Goal: Transaction & Acquisition: Download file/media

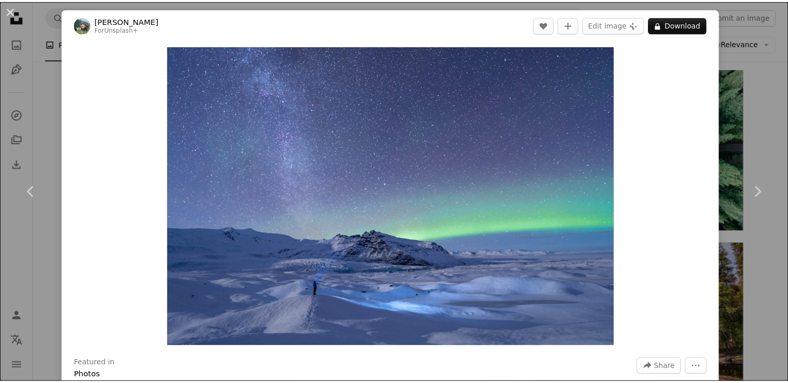
scroll to position [8349, 0]
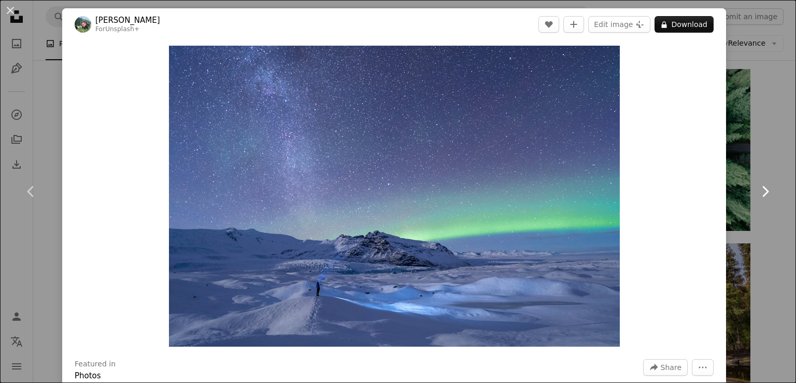
click at [751, 153] on link "Chevron right" at bounding box center [765, 192] width 62 height 100
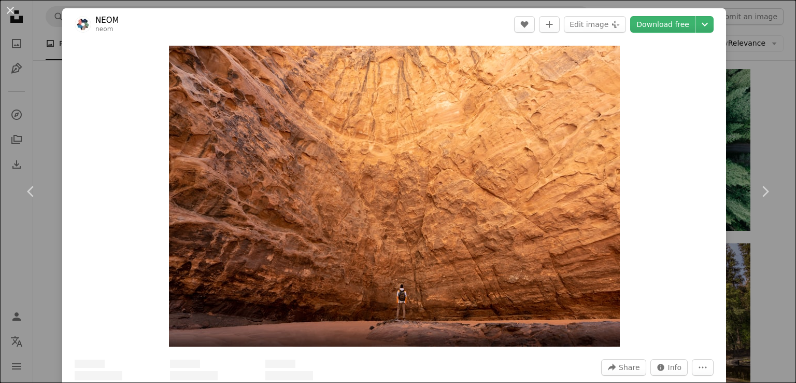
click at [764, 86] on div "An X shape Chevron left Chevron right NEOM neom A heart A plus sign Edit image …" at bounding box center [398, 191] width 796 height 383
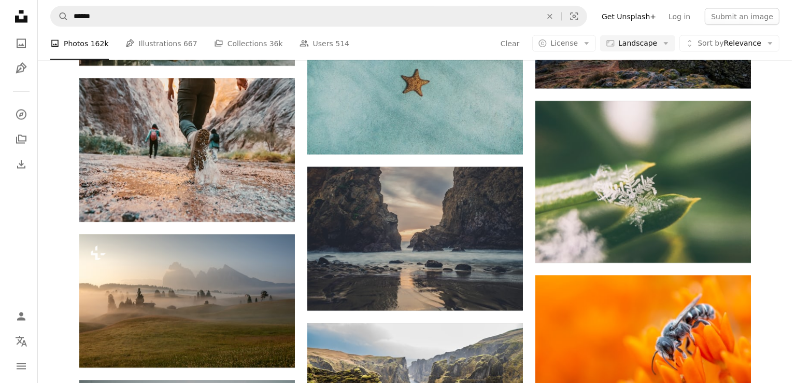
scroll to position [9800, 0]
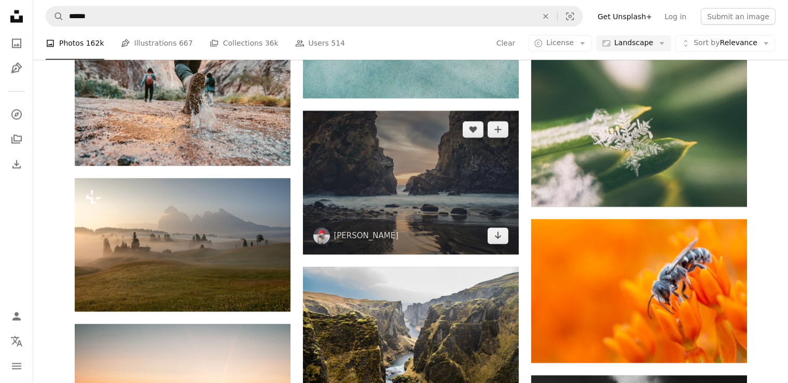
click at [394, 174] on img at bounding box center [411, 183] width 216 height 144
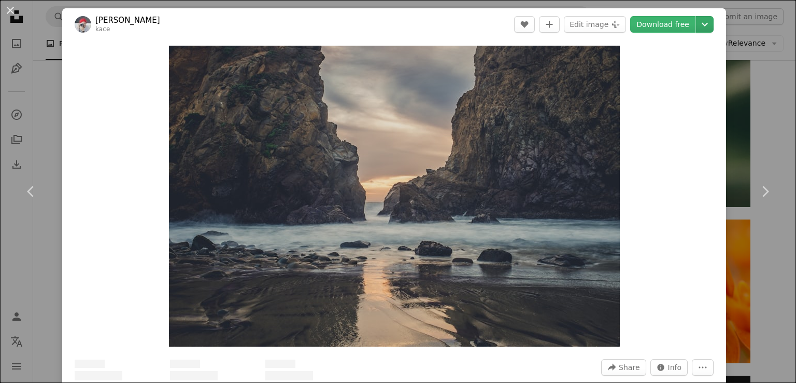
click at [667, 21] on link "Download free" at bounding box center [663, 24] width 65 height 17
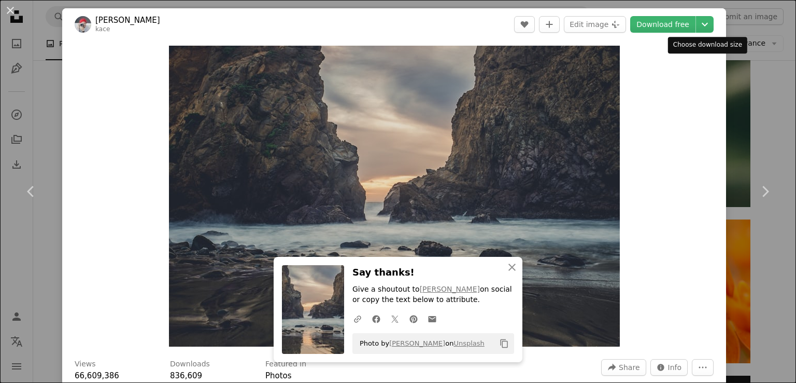
drag, startPoint x: 697, startPoint y: 23, endPoint x: 697, endPoint y: 82, distance: 59.1
click at [697, 23] on icon "Chevron down" at bounding box center [705, 24] width 17 height 12
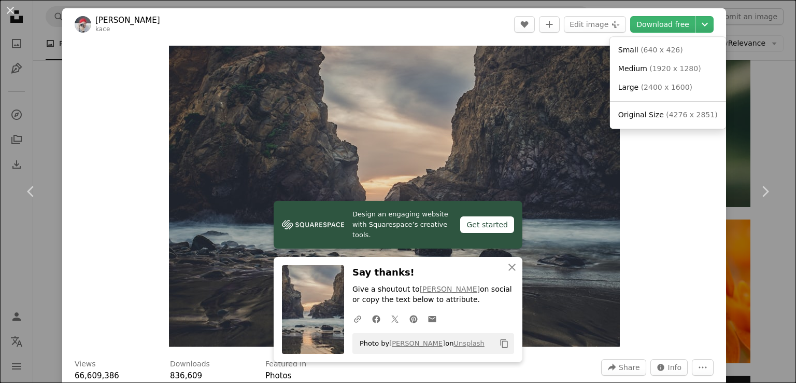
click at [774, 110] on dialog "An X shape Chevron left Chevron right [PERSON_NAME] kace A heart A plus sign Ed…" at bounding box center [398, 191] width 796 height 383
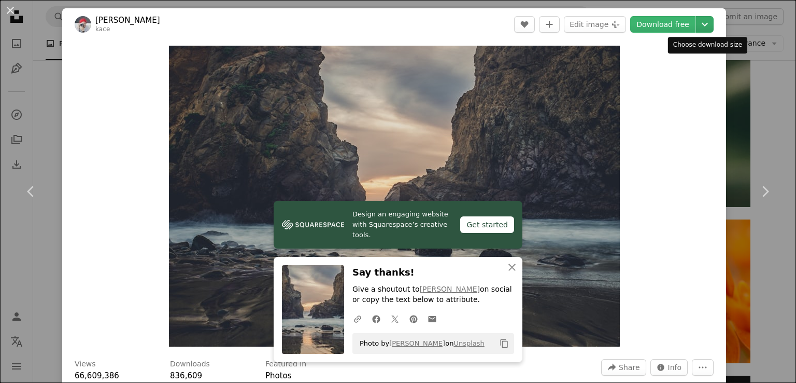
click at [702, 30] on icon "Chevron down" at bounding box center [705, 24] width 17 height 12
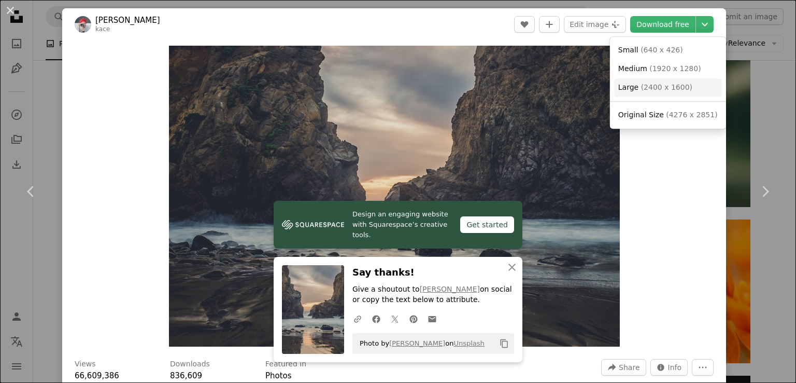
click at [667, 90] on span "( 2400 x 1600 )" at bounding box center [666, 87] width 51 height 8
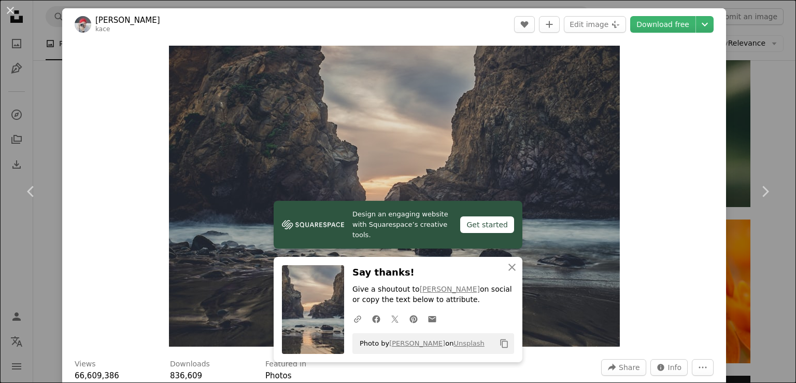
click at [758, 109] on div "An X shape Chevron left Chevron right [PERSON_NAME] kace A heart A plus sign Ed…" at bounding box center [398, 191] width 796 height 383
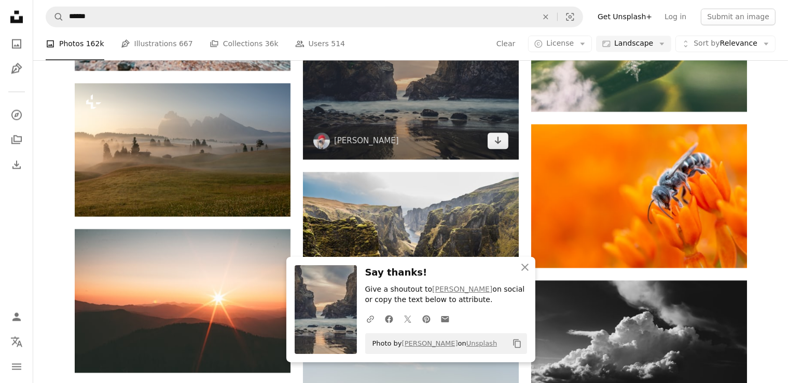
scroll to position [9956, 0]
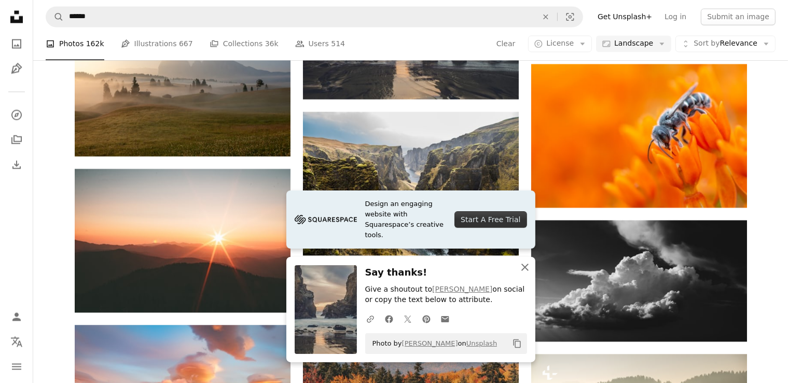
click at [521, 267] on icon "An X shape" at bounding box center [525, 267] width 12 height 12
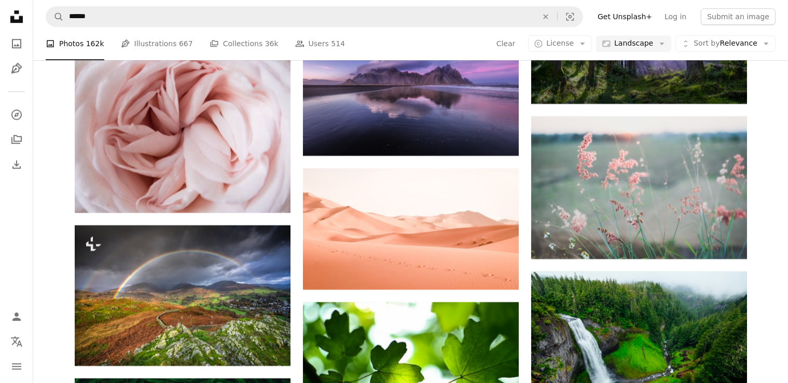
scroll to position [11045, 0]
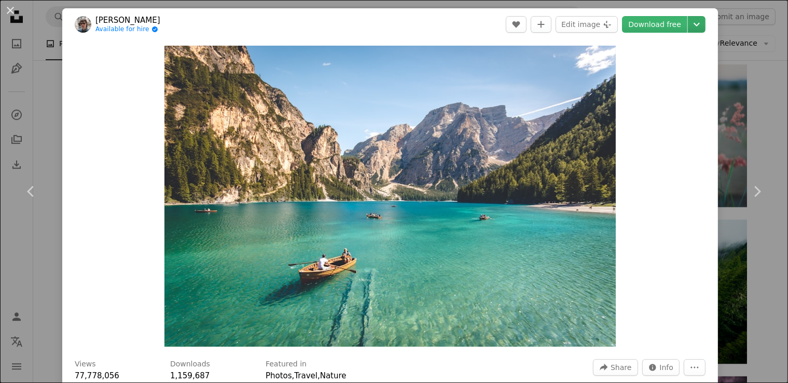
click at [702, 29] on icon "Chevron down" at bounding box center [696, 24] width 17 height 12
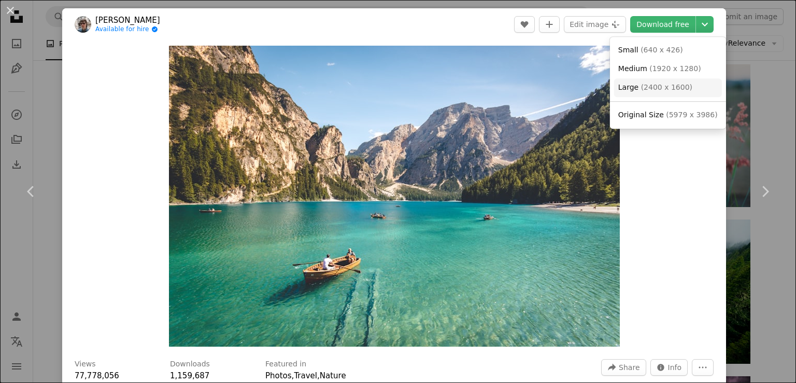
click at [684, 90] on link "Large ( 2400 x 1600 )" at bounding box center [668, 87] width 108 height 19
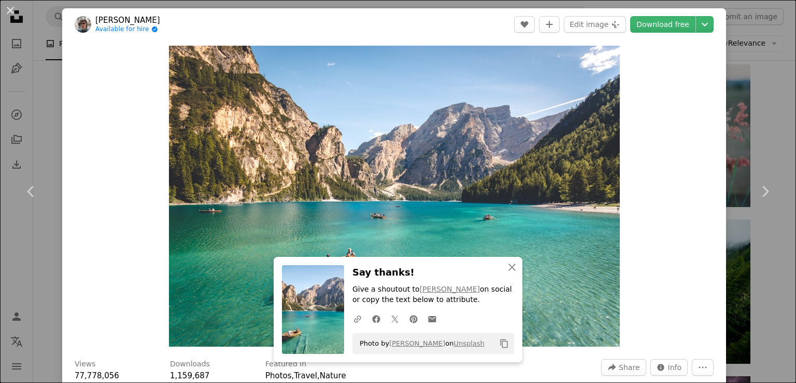
drag, startPoint x: 774, startPoint y: 118, endPoint x: 771, endPoint y: 96, distance: 21.5
click at [774, 117] on div "An X shape Chevron left Chevron right [PERSON_NAME] Available for hire A checkm…" at bounding box center [398, 191] width 796 height 383
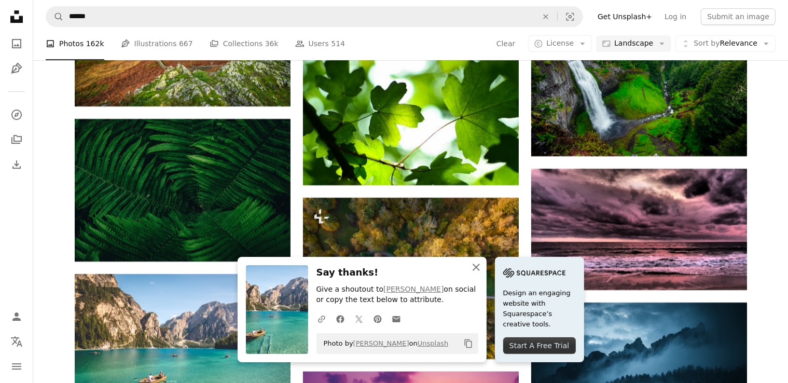
click at [482, 267] on icon "An X shape" at bounding box center [476, 267] width 12 height 12
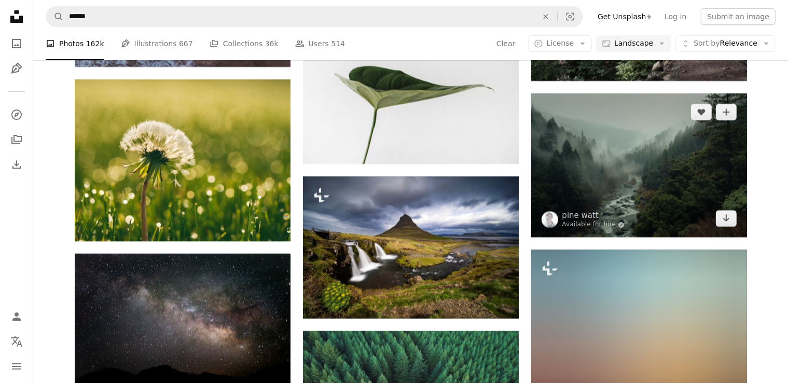
scroll to position [11978, 0]
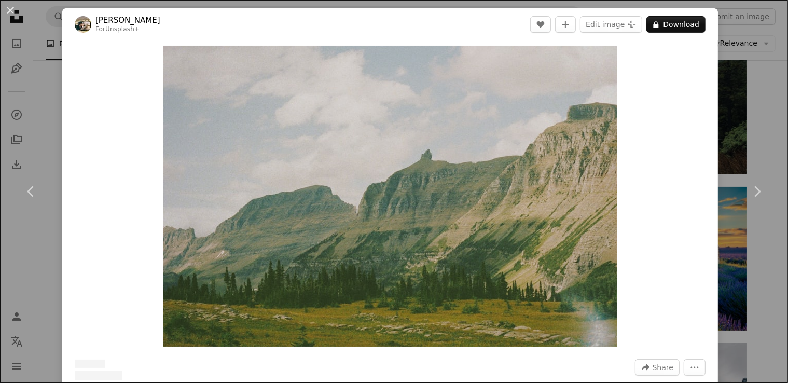
click at [764, 113] on div "An X shape Chevron left Chevron right Hans For Unsplash+ A heart A plus sign Ed…" at bounding box center [394, 191] width 788 height 383
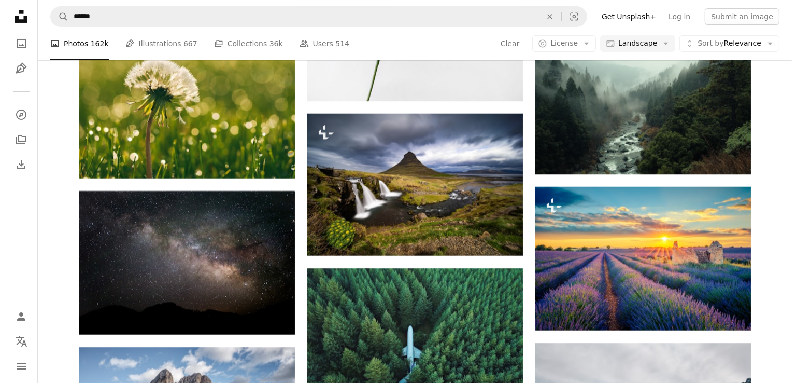
scroll to position [12082, 0]
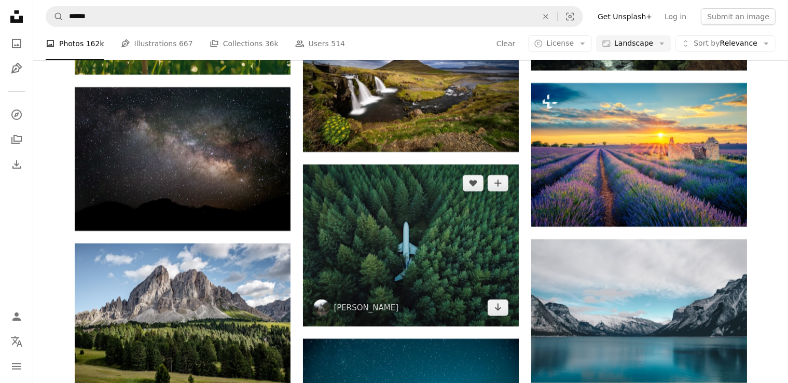
click at [439, 258] on img at bounding box center [411, 245] width 216 height 162
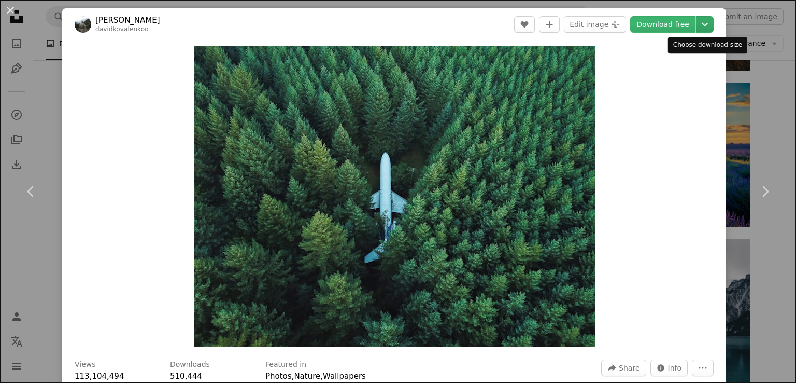
click at [705, 30] on icon "Chevron down" at bounding box center [705, 24] width 17 height 12
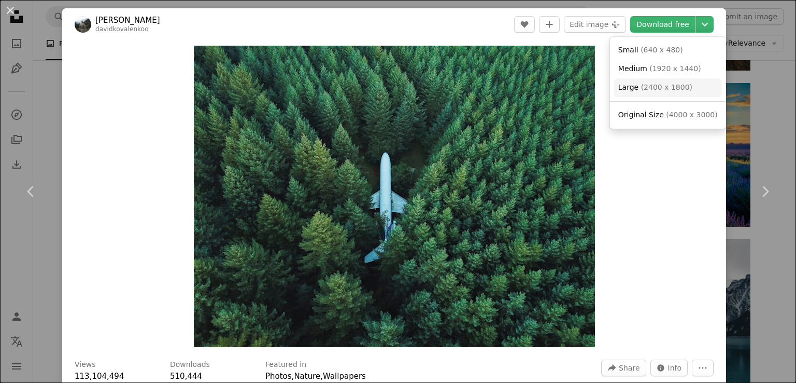
click at [664, 93] on link "Large ( 2400 x 1800 )" at bounding box center [668, 87] width 108 height 19
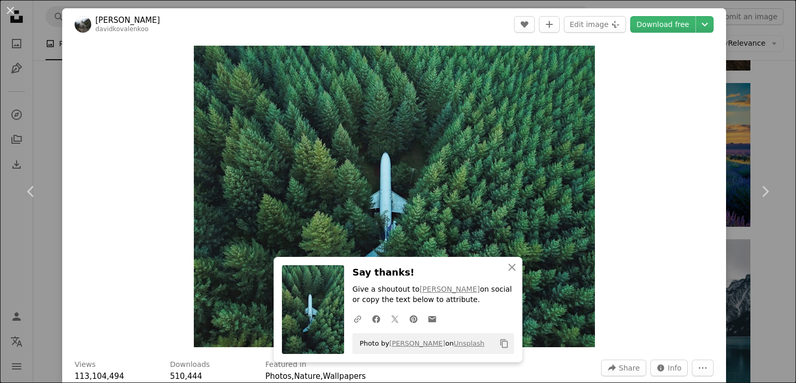
click at [770, 135] on div "An X shape Chevron left Chevron right [PERSON_NAME] davidkovalenkoo A heart A p…" at bounding box center [398, 191] width 796 height 383
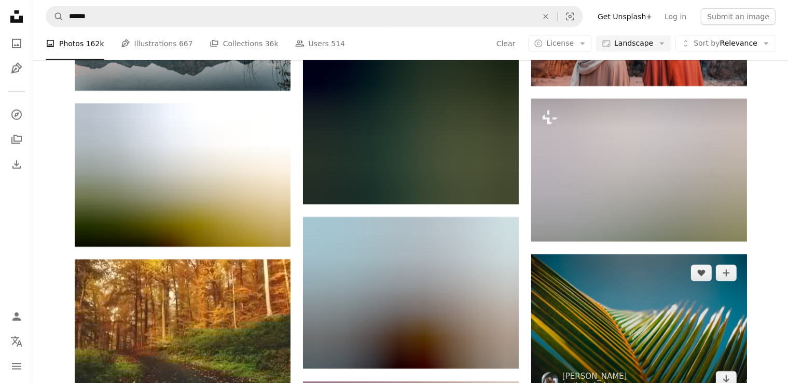
scroll to position [12549, 0]
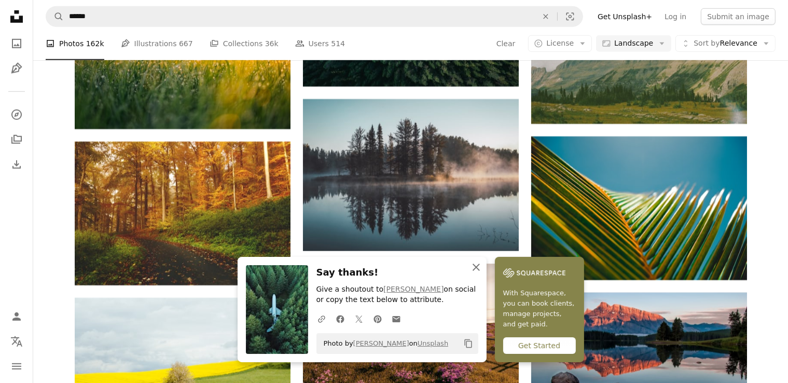
click at [482, 268] on icon "An X shape" at bounding box center [476, 267] width 12 height 12
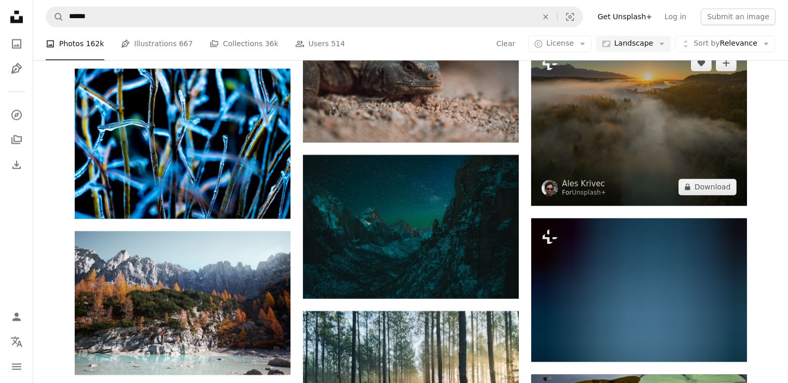
scroll to position [13845, 0]
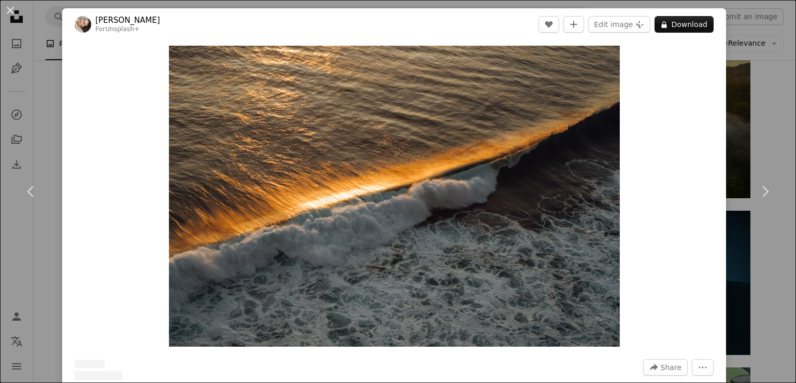
click at [776, 118] on div "An X shape Chevron left Chevron right [PERSON_NAME] For Unsplash+ A heart A plu…" at bounding box center [398, 191] width 796 height 383
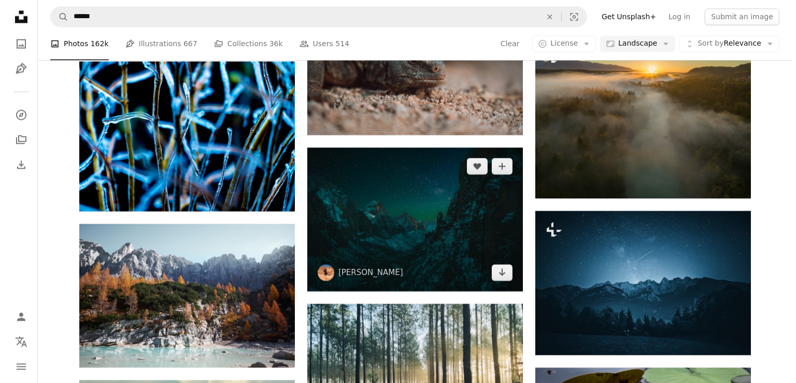
scroll to position [13897, 0]
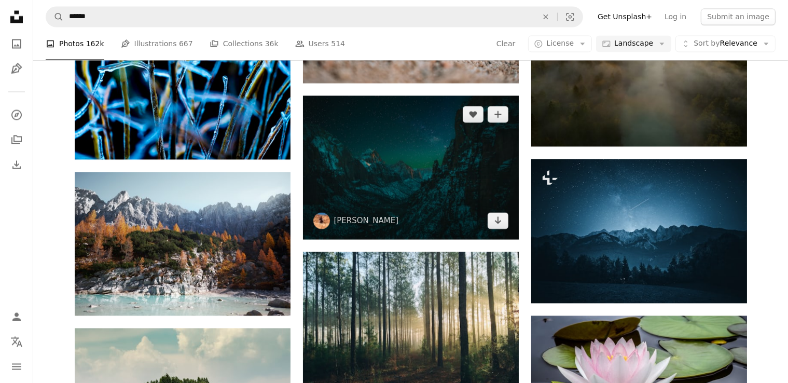
click at [455, 203] on img at bounding box center [411, 167] width 216 height 144
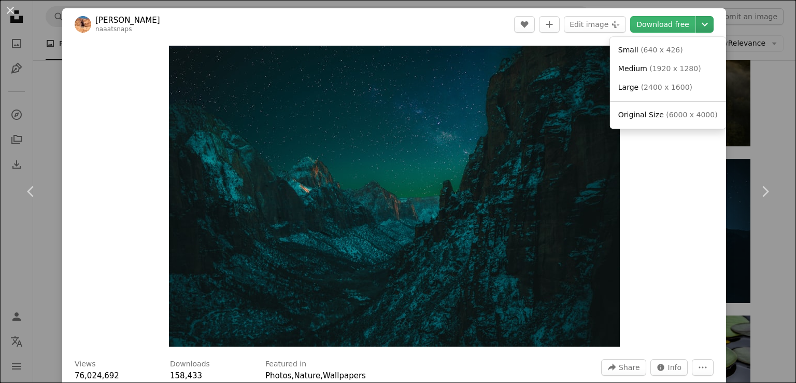
click at [711, 24] on icon "Chevron down" at bounding box center [705, 24] width 17 height 12
click at [672, 86] on span "( 2400 x 1600 )" at bounding box center [666, 87] width 51 height 8
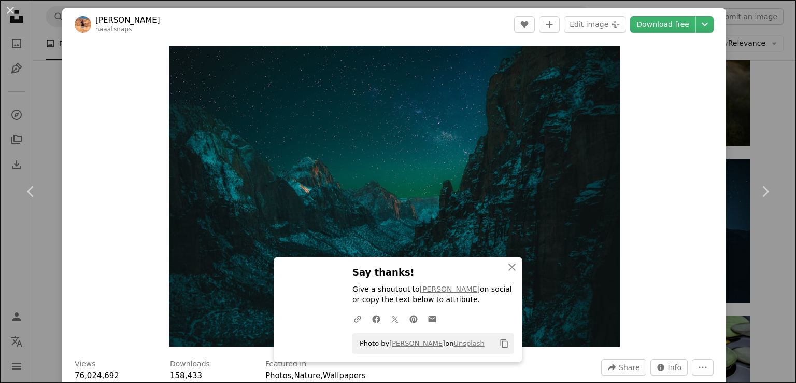
click at [750, 121] on div "An X shape Chevron left Chevron right [PERSON_NAME] naaatsnaps A heart A plus s…" at bounding box center [398, 191] width 796 height 383
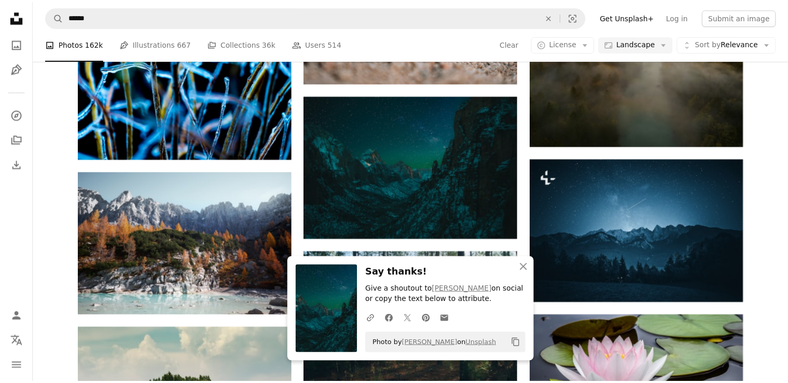
scroll to position [14208, 0]
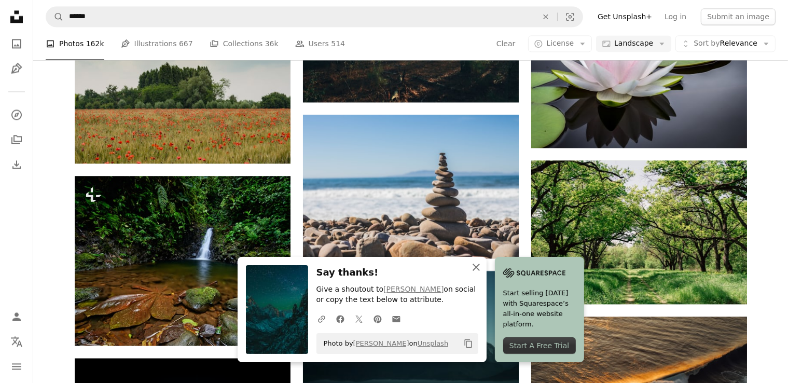
click at [482, 262] on icon "An X shape" at bounding box center [476, 267] width 12 height 12
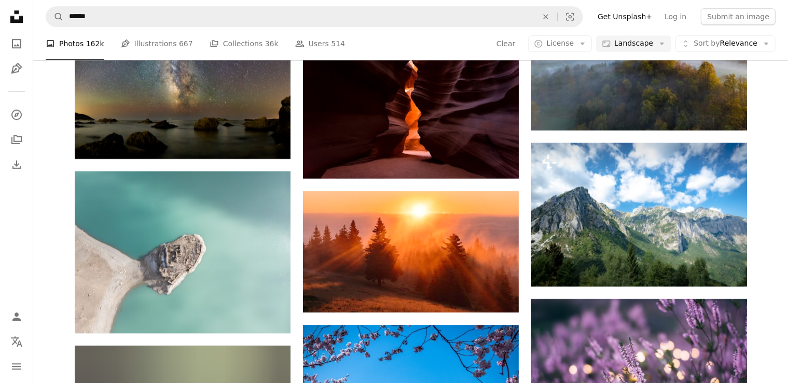
scroll to position [22557, 0]
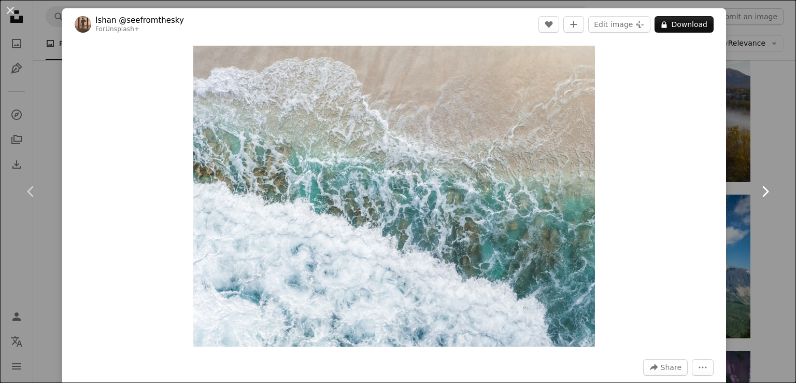
click at [754, 164] on link "Chevron right" at bounding box center [765, 192] width 62 height 100
click at [764, 142] on link "Chevron right" at bounding box center [765, 192] width 62 height 100
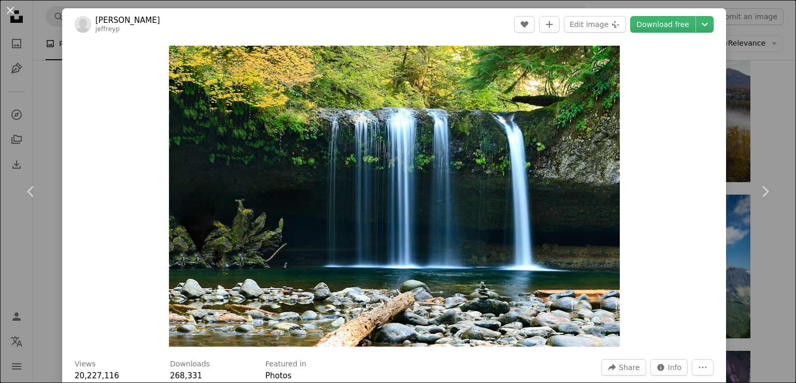
click at [778, 121] on div "An X shape Chevron left Chevron right [PERSON_NAME] jeffreyp A heart A plus sig…" at bounding box center [398, 191] width 796 height 383
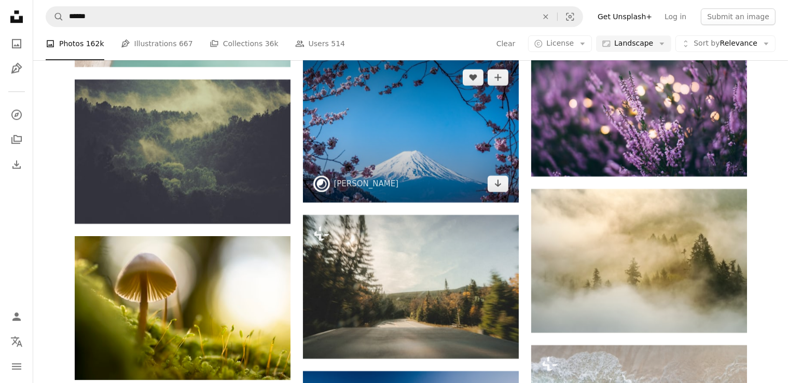
scroll to position [22816, 0]
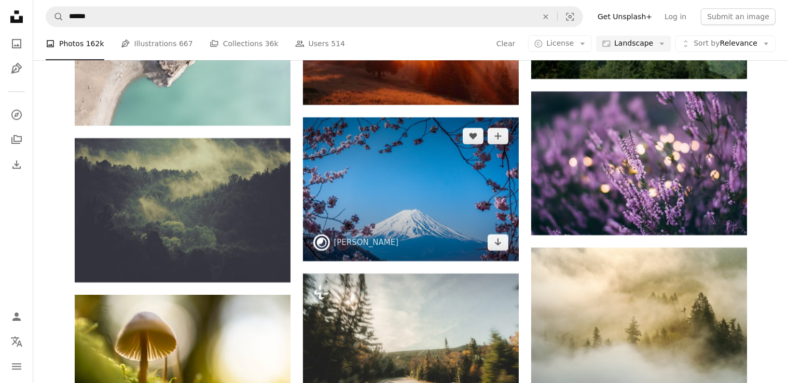
click at [443, 214] on img at bounding box center [411, 189] width 216 height 144
click at [417, 187] on img at bounding box center [411, 189] width 216 height 144
click at [499, 245] on link "Arrow pointing down" at bounding box center [497, 242] width 21 height 17
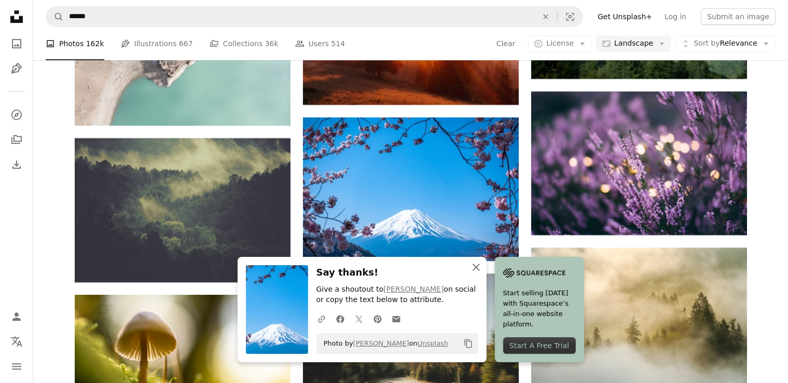
click at [482, 269] on icon "An X shape" at bounding box center [476, 267] width 12 height 12
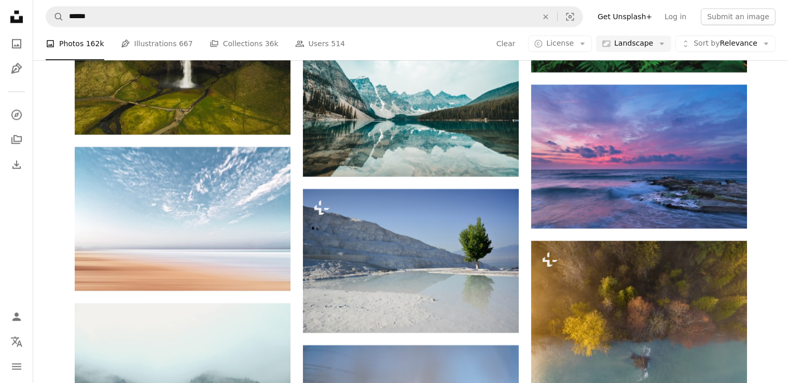
scroll to position [26290, 0]
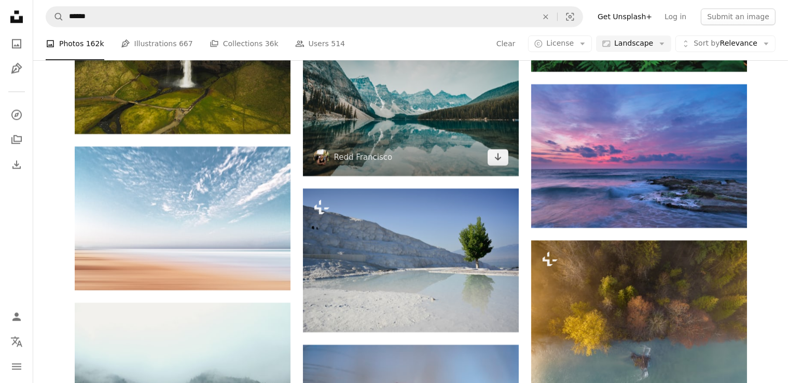
click at [455, 109] on img at bounding box center [411, 104] width 216 height 144
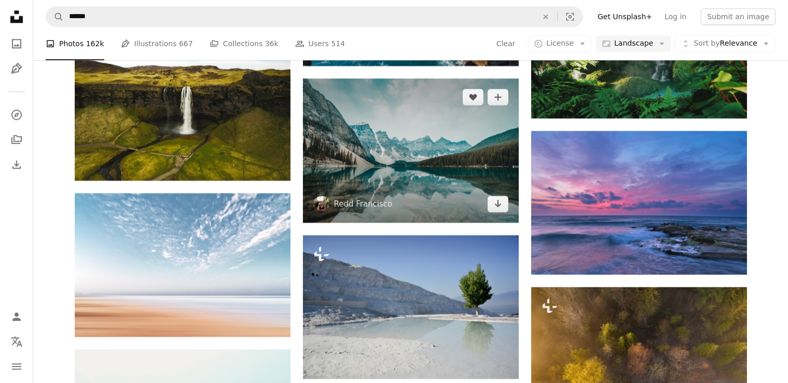
scroll to position [26238, 0]
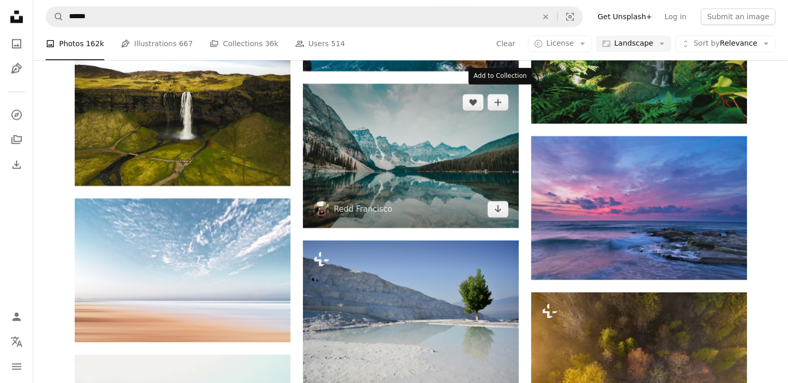
click at [454, 127] on img at bounding box center [411, 155] width 216 height 144
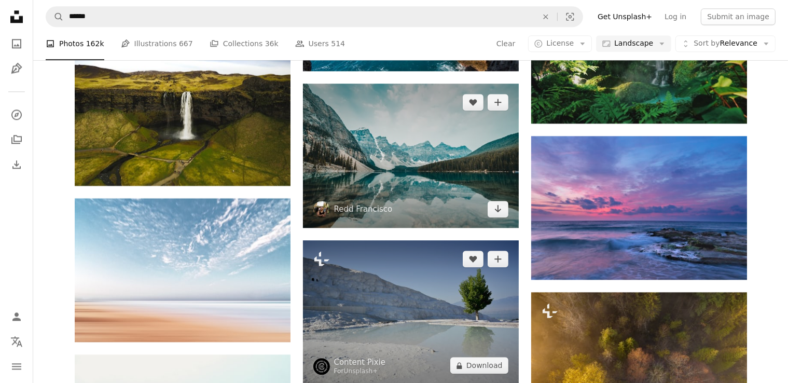
click at [444, 177] on img at bounding box center [411, 155] width 216 height 144
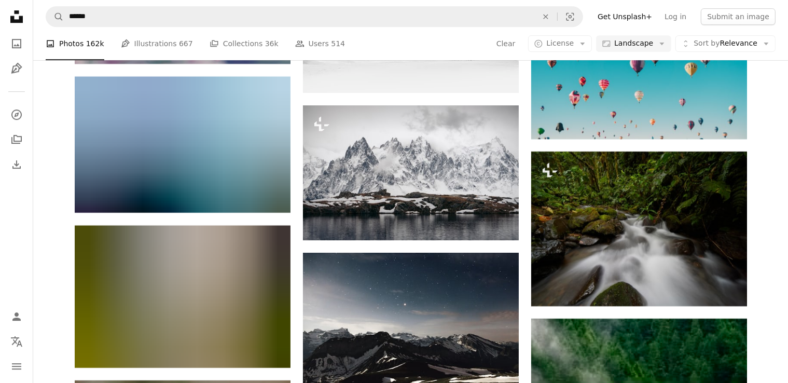
scroll to position [27120, 0]
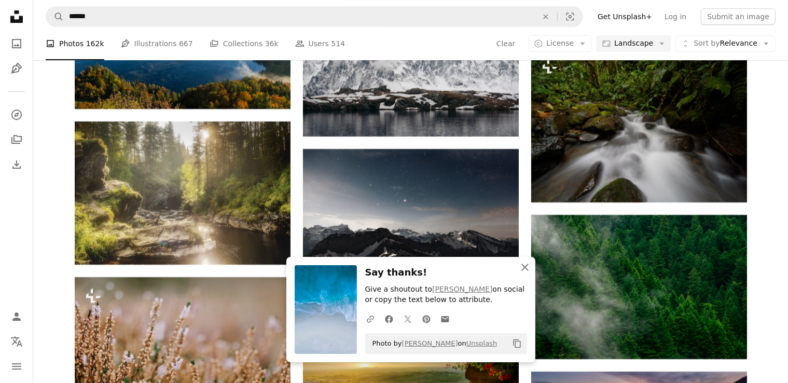
click at [528, 269] on icon "An X shape" at bounding box center [525, 267] width 12 height 12
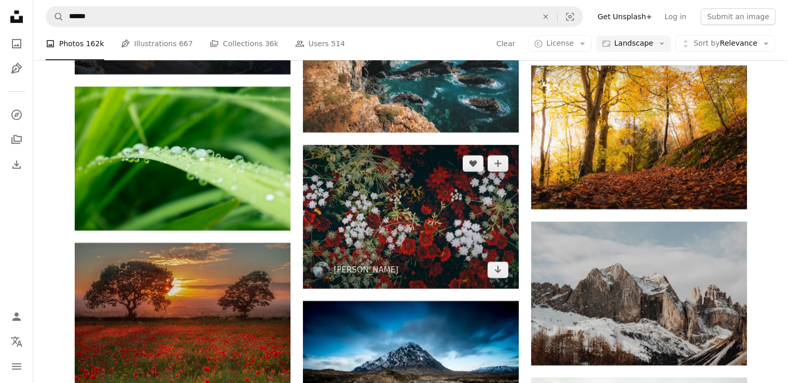
scroll to position [35157, 0]
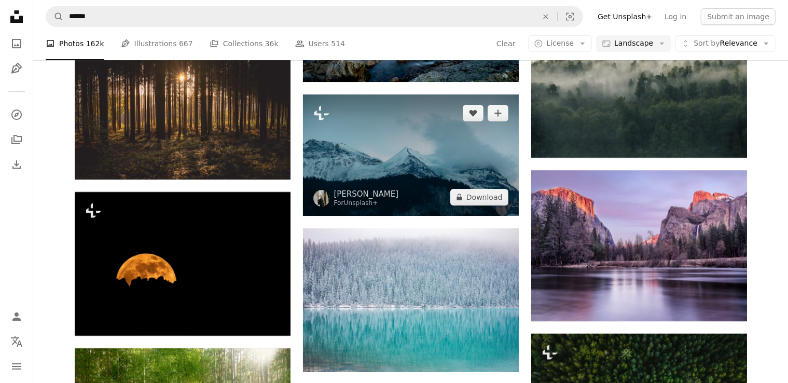
click at [429, 178] on img at bounding box center [411, 154] width 216 height 121
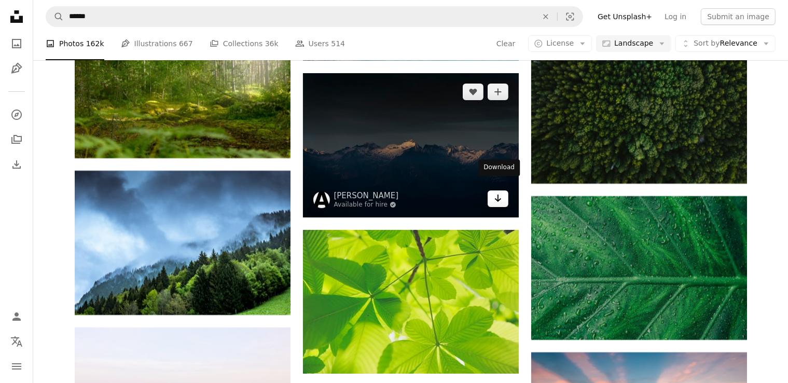
click at [491, 190] on link "Arrow pointing down" at bounding box center [497, 198] width 21 height 17
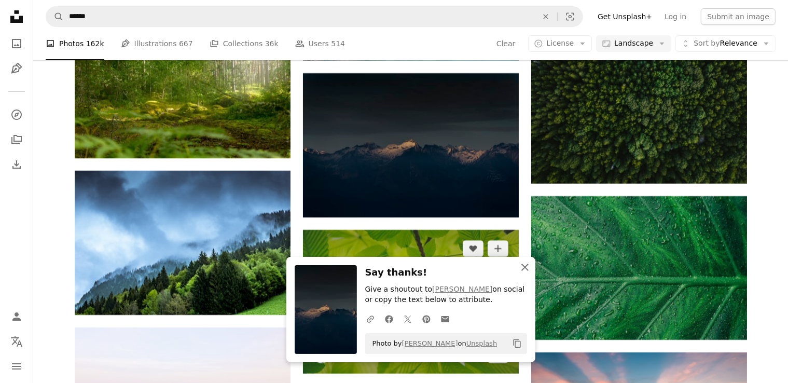
click at [527, 267] on icon "An X shape" at bounding box center [525, 267] width 12 height 12
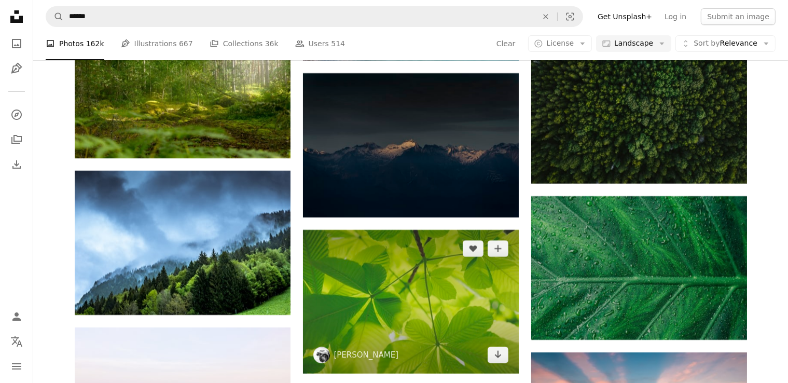
scroll to position [35624, 0]
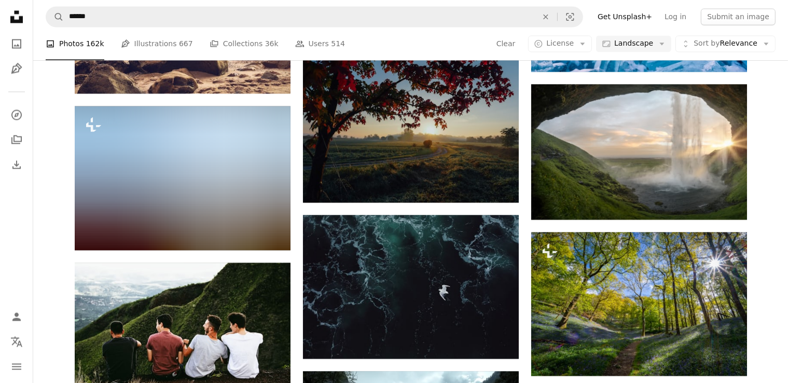
scroll to position [41484, 0]
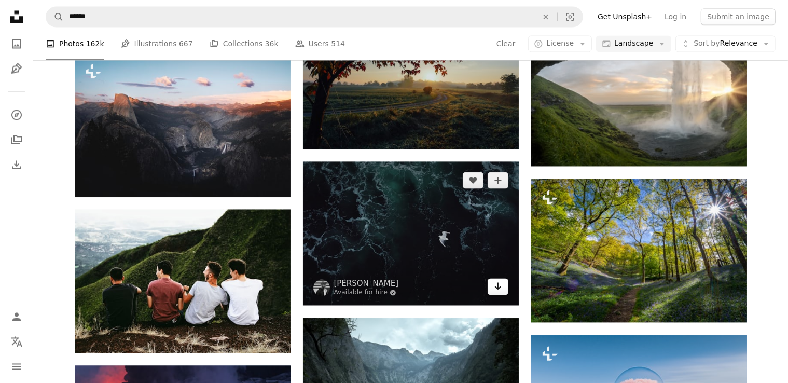
click at [496, 279] on icon "Arrow pointing down" at bounding box center [498, 285] width 8 height 12
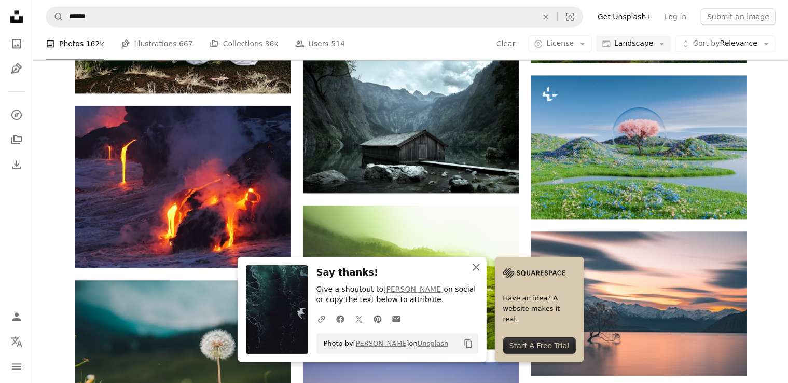
click at [482, 265] on icon "An X shape" at bounding box center [476, 267] width 12 height 12
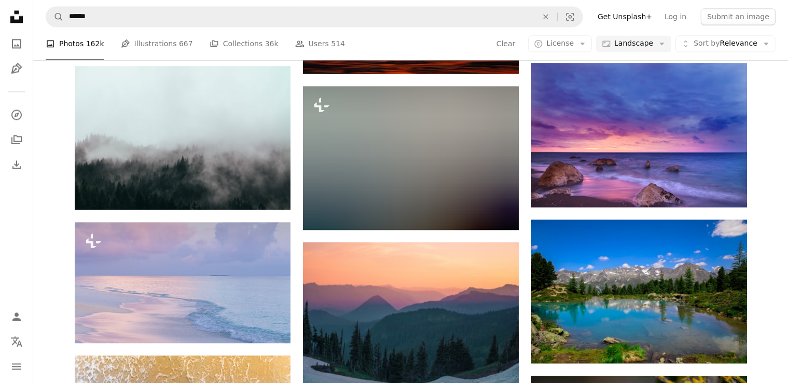
scroll to position [45476, 0]
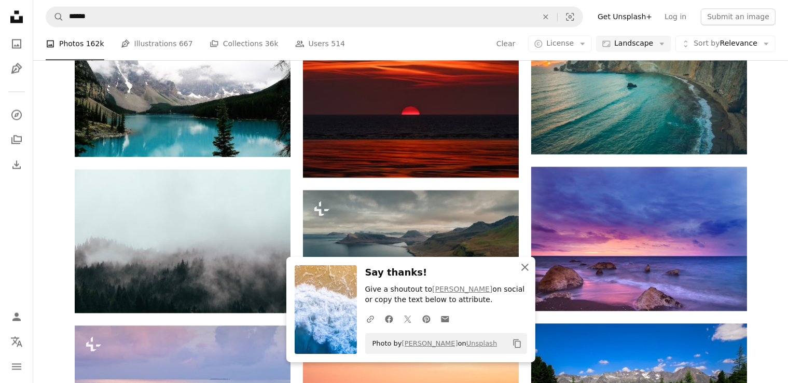
click at [528, 268] on icon "An X shape" at bounding box center [525, 267] width 12 height 12
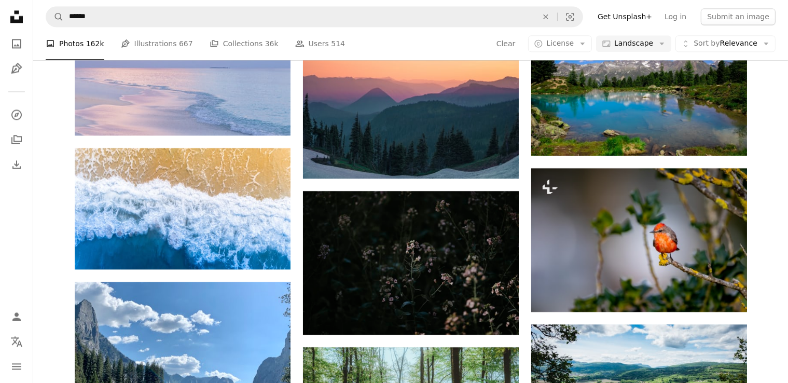
drag, startPoint x: 782, startPoint y: 174, endPoint x: 779, endPoint y: 178, distance: 5.6
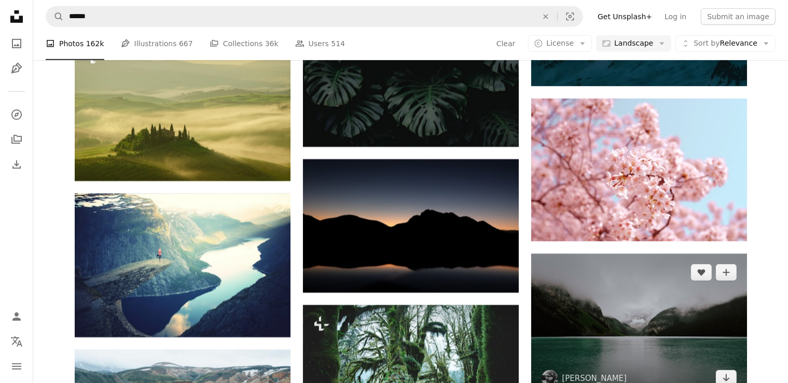
scroll to position [47965, 0]
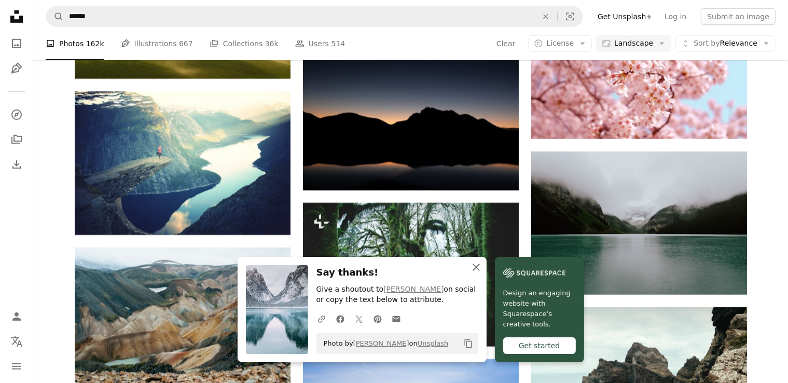
click at [480, 265] on icon "button" at bounding box center [475, 266] width 7 height 7
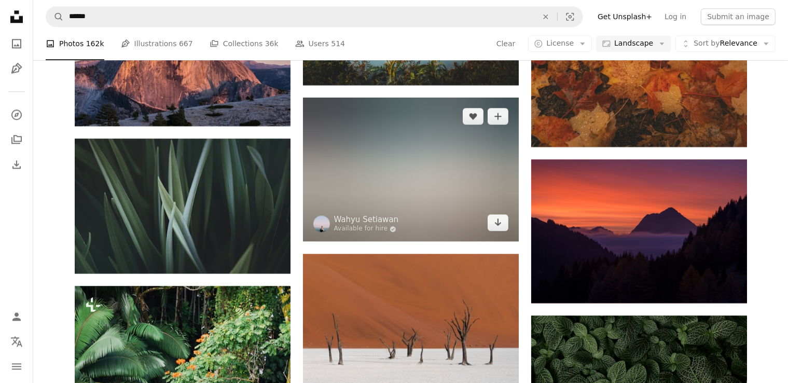
scroll to position [50869, 0]
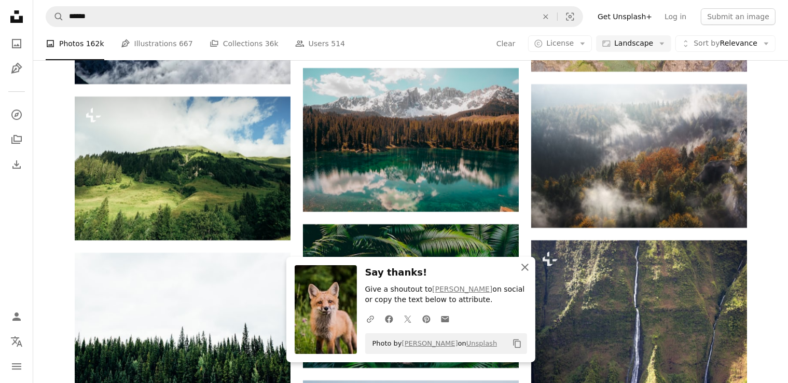
click at [523, 267] on icon "An X shape" at bounding box center [525, 267] width 12 height 12
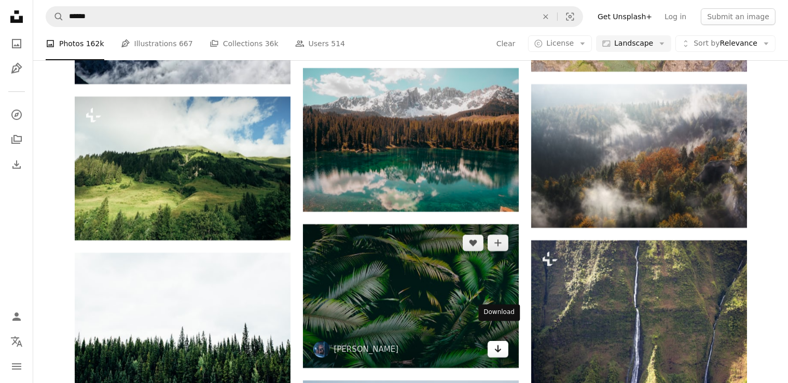
click at [494, 342] on icon "Arrow pointing down" at bounding box center [498, 348] width 8 height 12
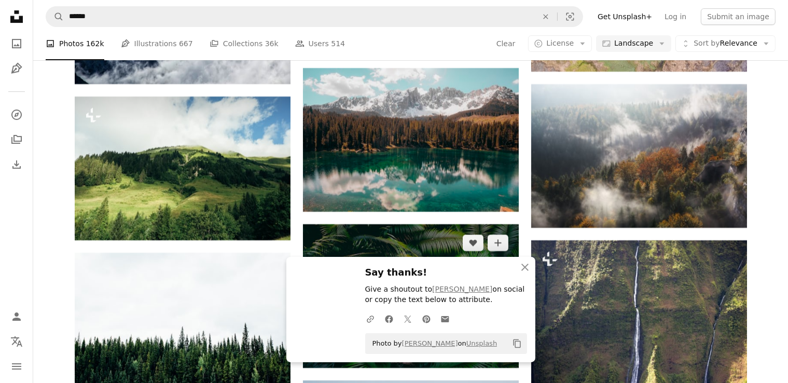
scroll to position [51032, 0]
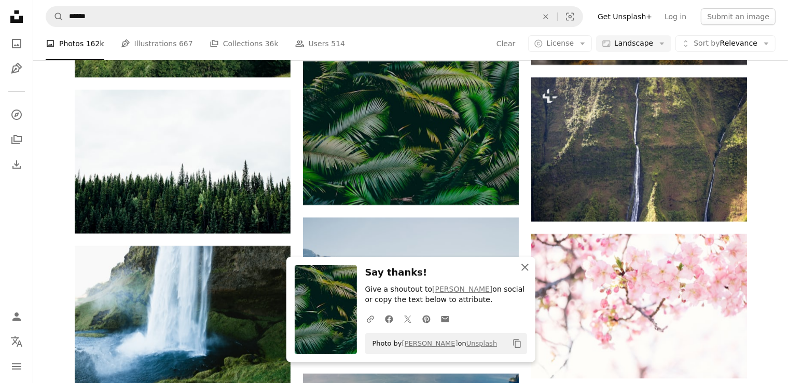
click at [521, 267] on icon "An X shape" at bounding box center [525, 267] width 12 height 12
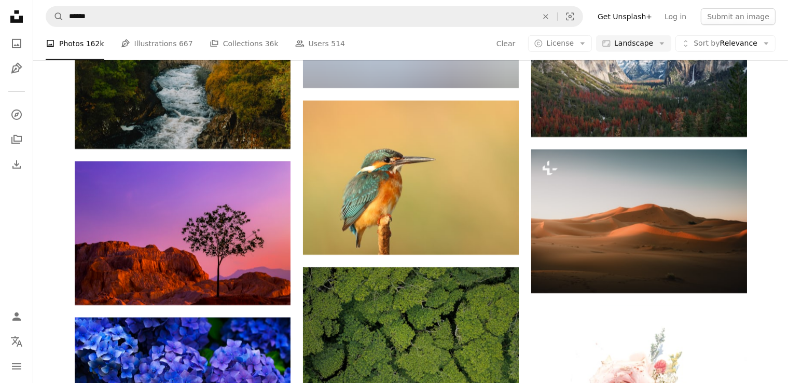
scroll to position [51699, 0]
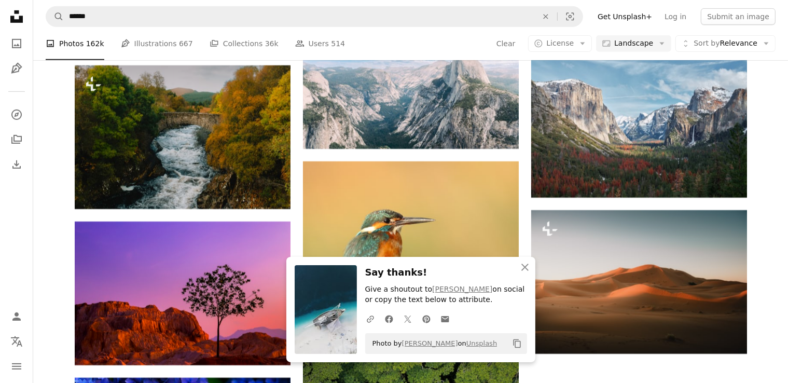
scroll to position [51724, 0]
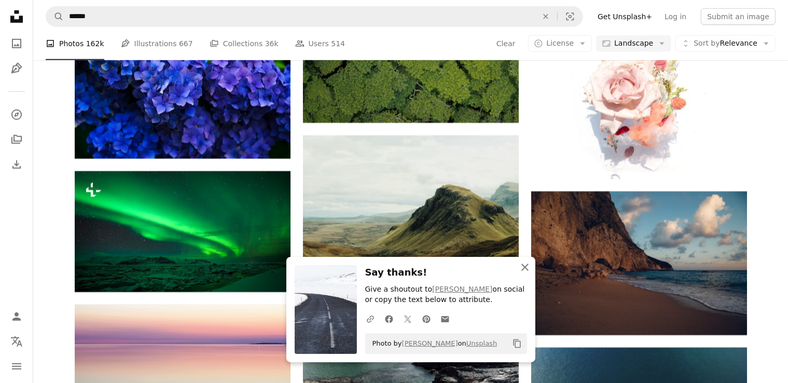
click at [525, 265] on icon "button" at bounding box center [524, 266] width 7 height 7
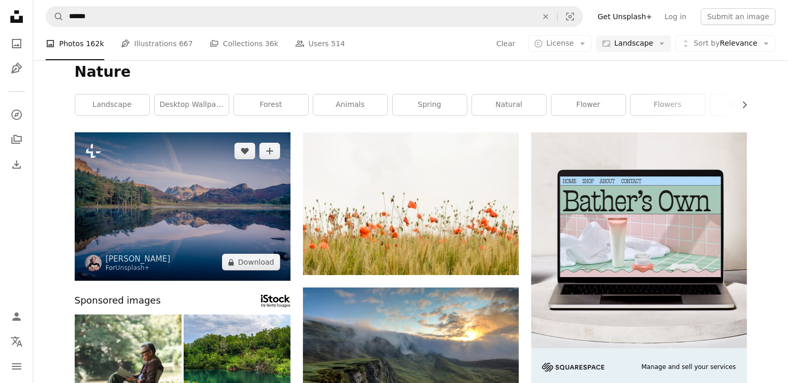
scroll to position [0, 0]
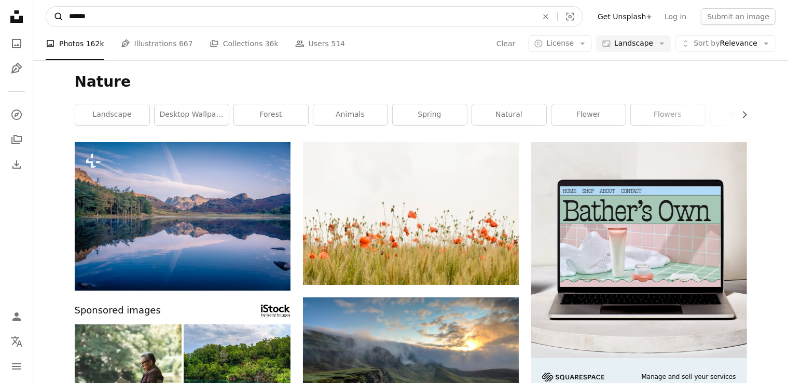
drag, startPoint x: 106, startPoint y: 17, endPoint x: 50, endPoint y: 23, distance: 56.3
click at [50, 23] on form "A magnifying glass ****** An X shape Visual search" at bounding box center [314, 16] width 537 height 21
type input "******"
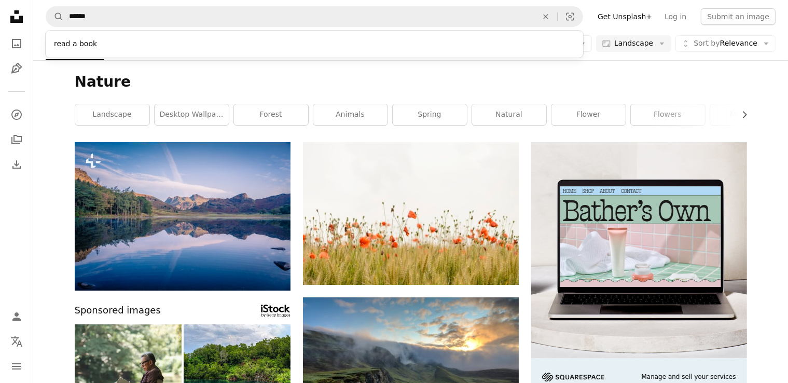
drag, startPoint x: 108, startPoint y: 46, endPoint x: 130, endPoint y: 50, distance: 22.8
click at [109, 46] on div "read a book" at bounding box center [314, 44] width 537 height 19
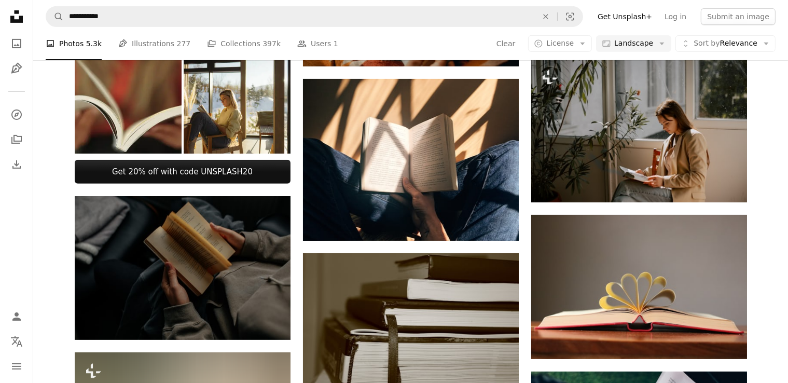
scroll to position [259, 0]
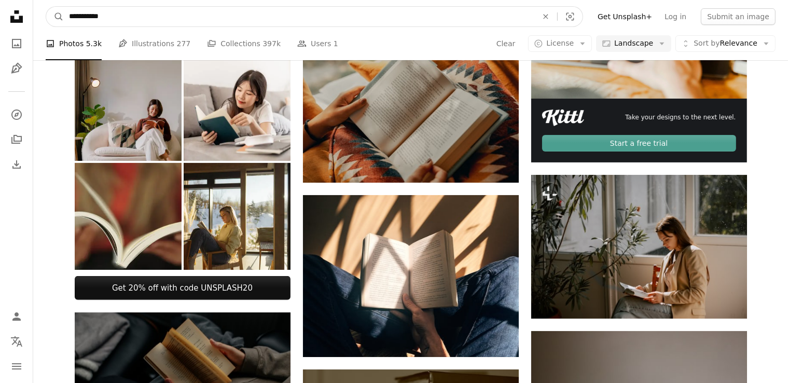
drag, startPoint x: 129, startPoint y: 15, endPoint x: 9, endPoint y: 25, distance: 120.2
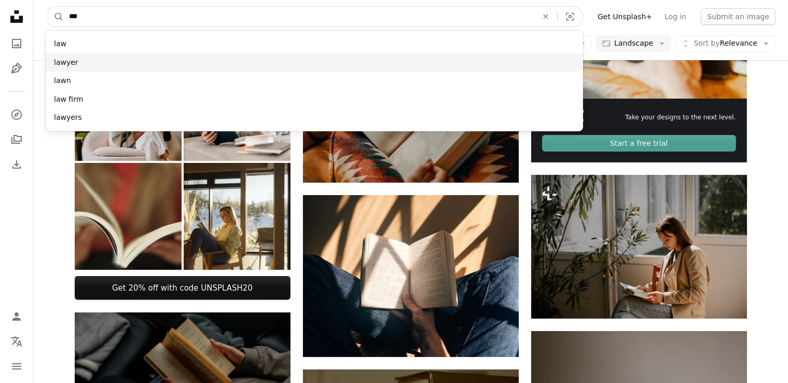
type input "***"
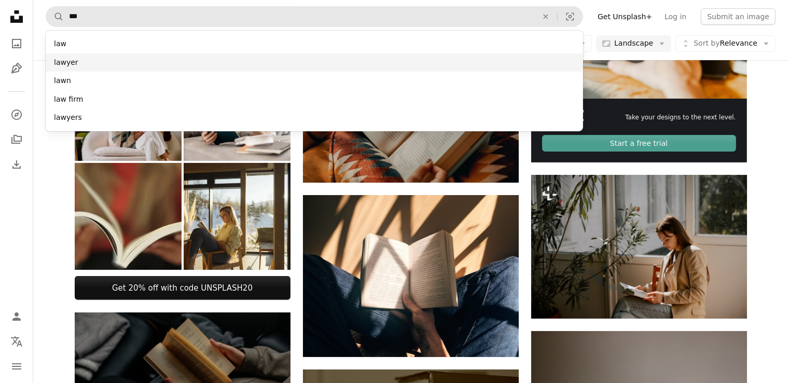
click at [73, 53] on div "lawyer" at bounding box center [314, 62] width 537 height 19
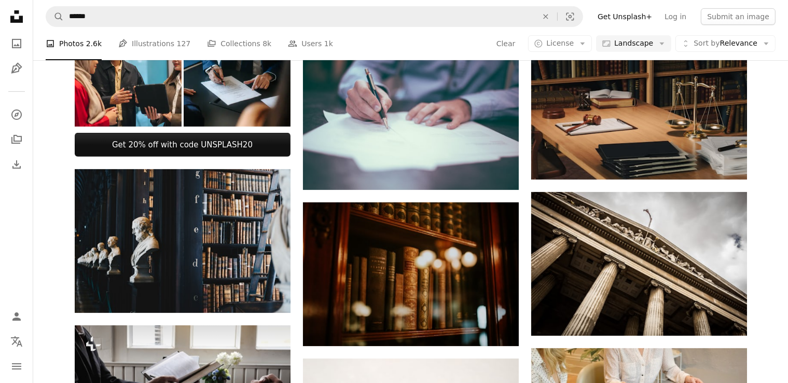
scroll to position [415, 0]
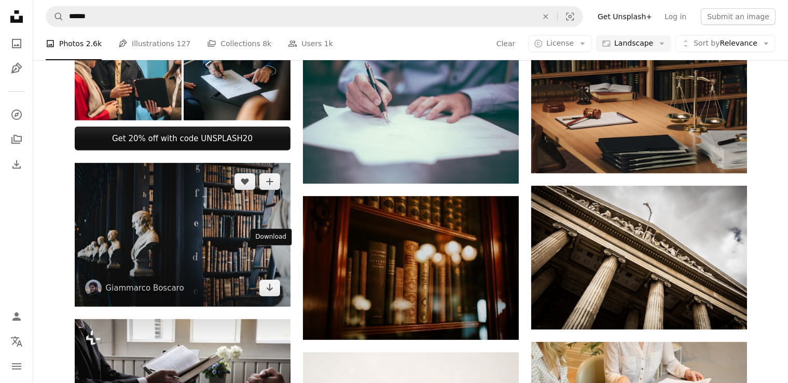
drag, startPoint x: 272, startPoint y: 257, endPoint x: 289, endPoint y: 244, distance: 21.9
click at [272, 284] on icon "Download" at bounding box center [269, 287] width 7 height 7
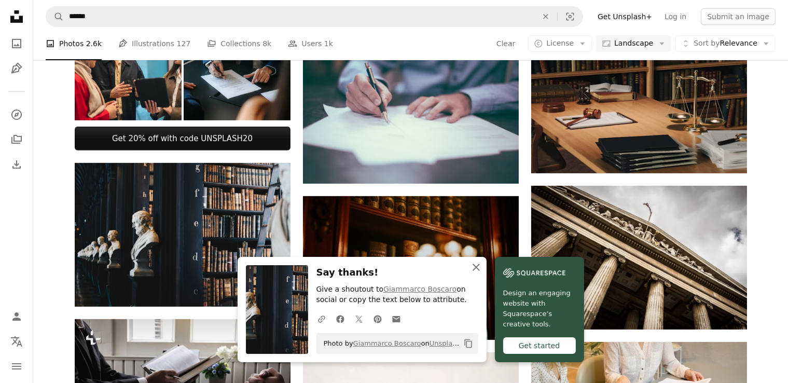
click at [482, 264] on icon "An X shape" at bounding box center [476, 267] width 12 height 12
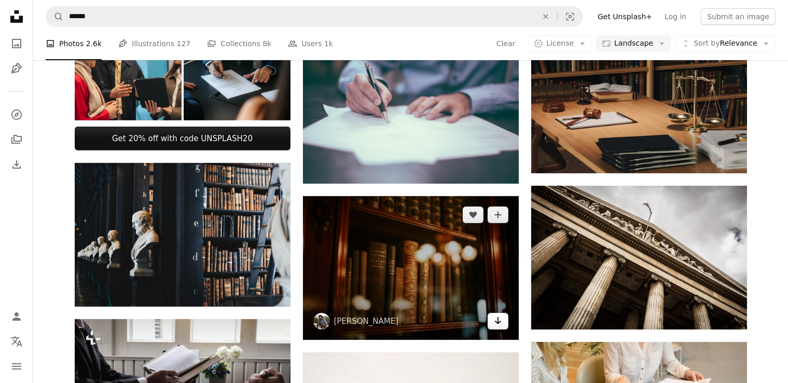
click at [496, 319] on icon "Arrow pointing down" at bounding box center [498, 320] width 8 height 12
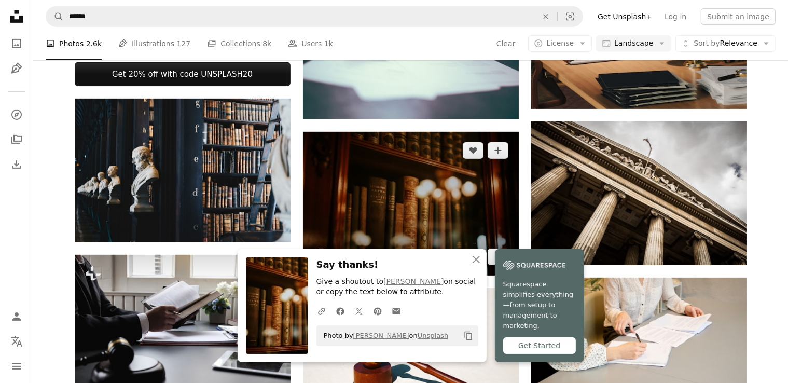
scroll to position [674, 0]
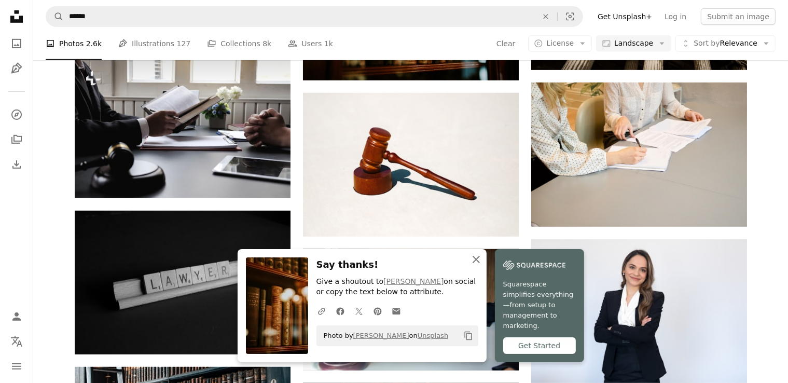
click at [482, 263] on icon "An X shape" at bounding box center [476, 259] width 12 height 12
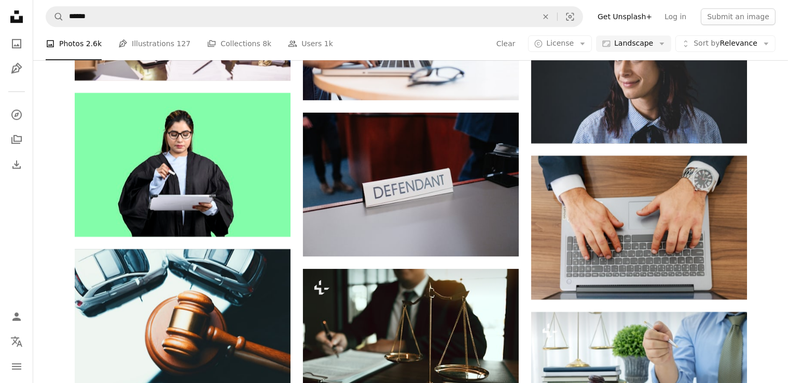
scroll to position [7156, 0]
